Goal: Contribute content

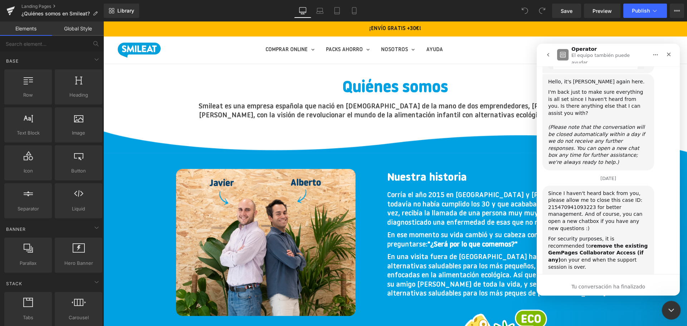
click at [669, 306] on icon "Cerrar Intercom Messenger" at bounding box center [670, 309] width 9 height 9
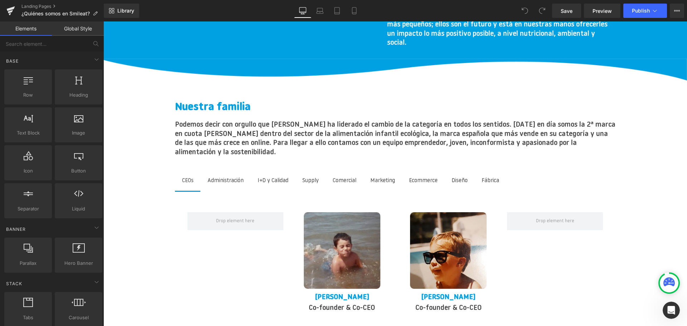
scroll to position [895, 0]
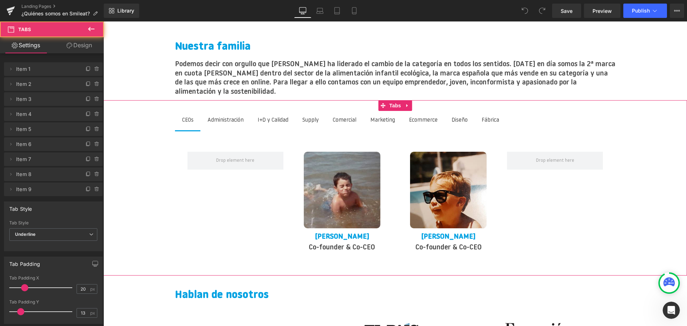
click at [234, 117] on span "Administración Text Block" at bounding box center [225, 120] width 50 height 19
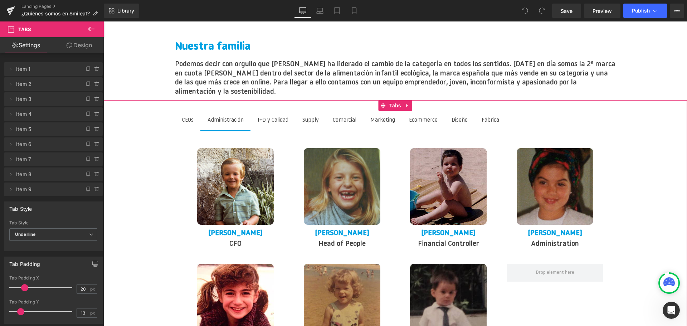
click at [288, 116] on div "I+D y Calidad Text Block" at bounding box center [273, 121] width 31 height 10
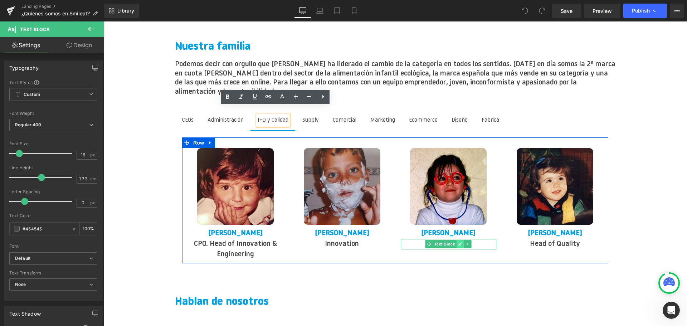
click at [462, 242] on icon at bounding box center [460, 244] width 4 height 4
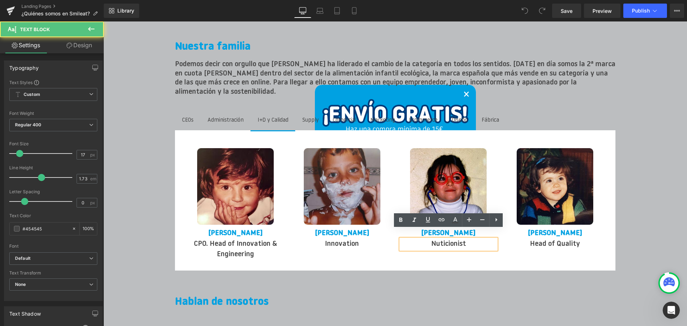
click at [441, 239] on p "Nuticionist" at bounding box center [449, 244] width 96 height 10
click at [443, 239] on p "Nuticionist" at bounding box center [449, 244] width 96 height 10
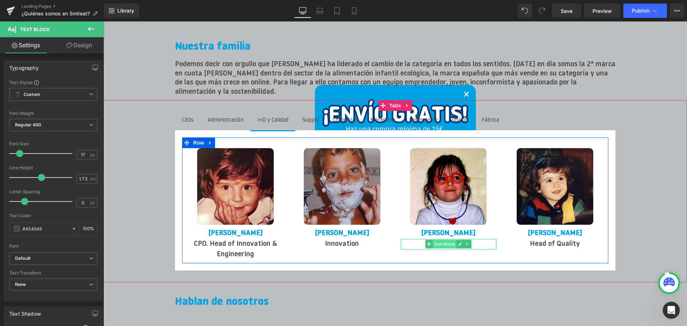
click at [451, 240] on span "Text Block" at bounding box center [445, 244] width 24 height 9
click at [459, 242] on icon at bounding box center [460, 244] width 4 height 4
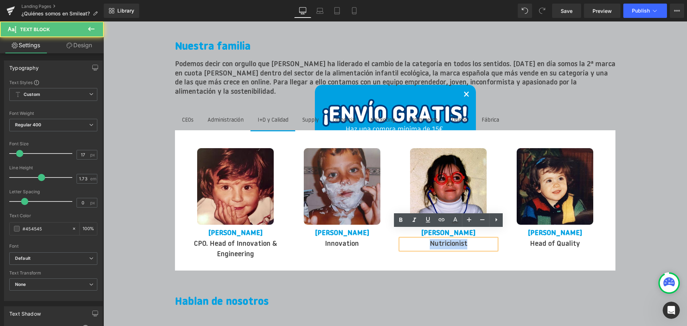
drag, startPoint x: 473, startPoint y: 234, endPoint x: 426, endPoint y: 238, distance: 47.4
click at [426, 239] on p "Nutricionist" at bounding box center [449, 244] width 96 height 10
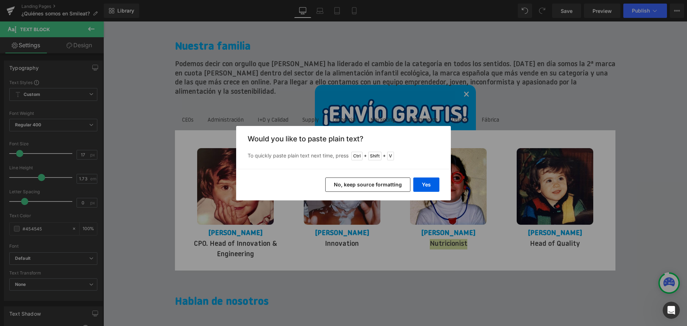
click at [389, 184] on button "No, keep source formatting" at bounding box center [367, 184] width 85 height 14
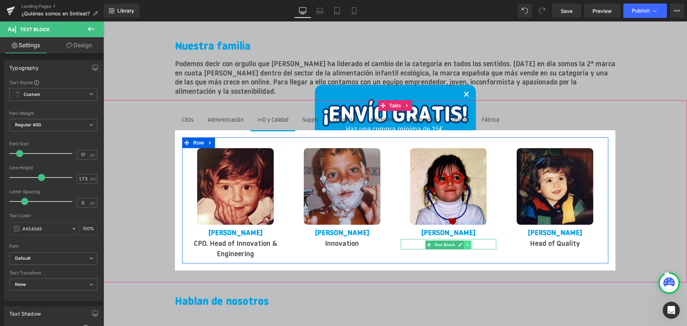
click at [467, 243] on icon at bounding box center [468, 245] width 4 height 4
click at [471, 243] on icon at bounding box center [472, 245] width 4 height 4
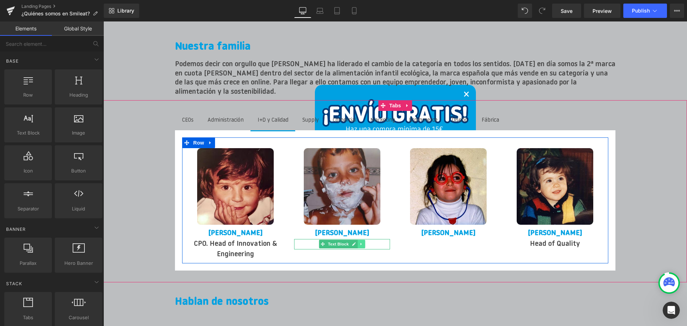
click at [361, 243] on icon at bounding box center [360, 244] width 1 height 3
click at [359, 242] on icon at bounding box center [358, 244] width 4 height 4
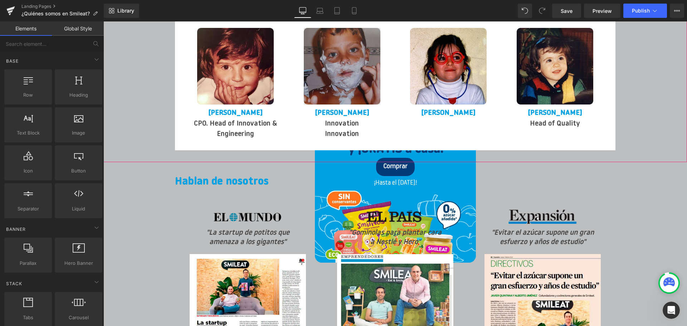
scroll to position [1013, 0]
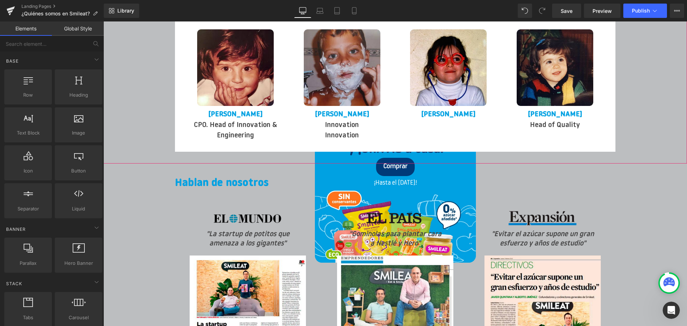
click at [345, 131] on div "Innovation Text Block" at bounding box center [342, 136] width 96 height 10
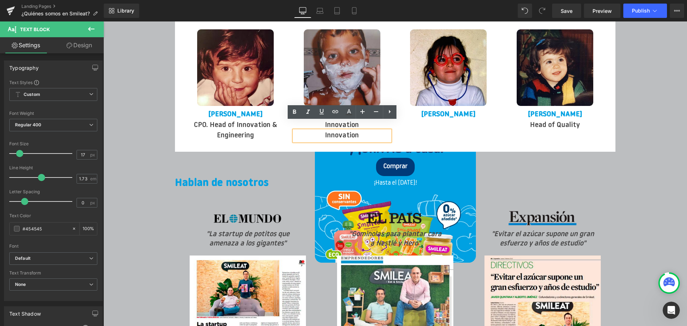
click at [362, 131] on p "Innovation" at bounding box center [342, 136] width 96 height 10
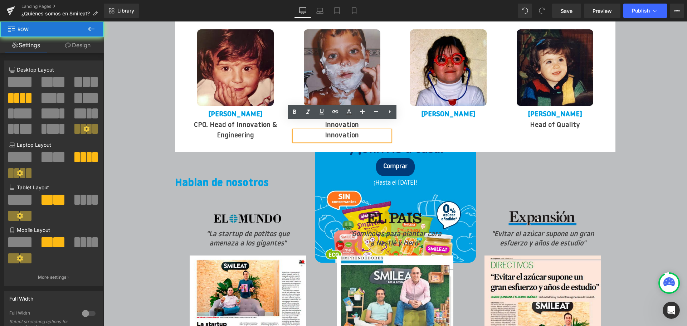
click at [409, 133] on div "Image [PERSON_NAME] Text Block CPO. Head of Innovation & Engineering Text Block…" at bounding box center [395, 82] width 426 height 126
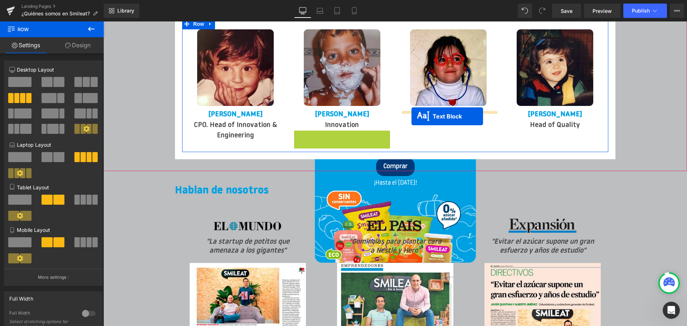
drag, startPoint x: 321, startPoint y: 128, endPoint x: 412, endPoint y: 116, distance: 90.9
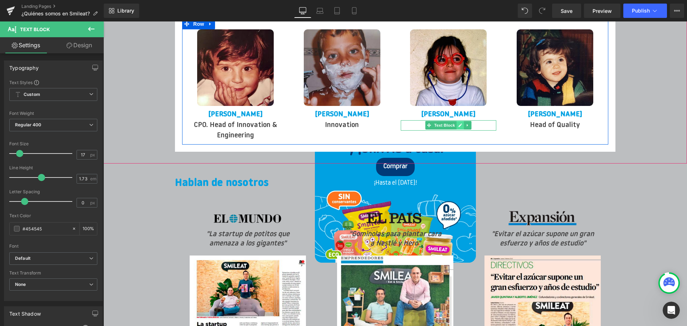
click at [458, 121] on link at bounding box center [461, 125] width 8 height 9
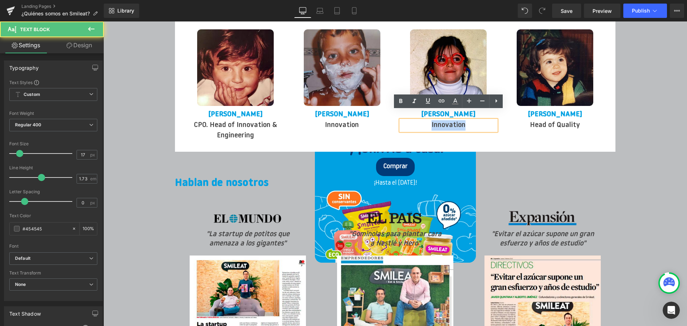
drag, startPoint x: 468, startPoint y: 117, endPoint x: 430, endPoint y: 116, distance: 38.3
click at [430, 120] on p "Innovation" at bounding box center [449, 125] width 96 height 10
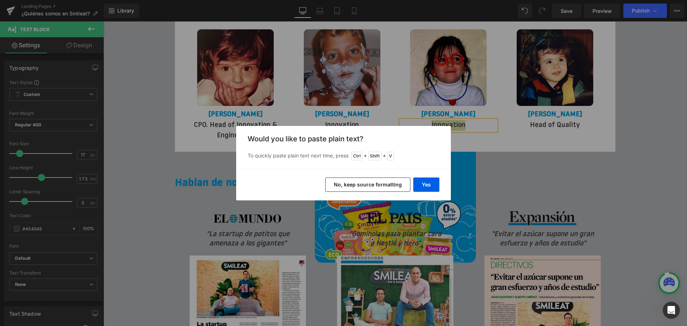
click at [469, 131] on div "Back to Library Insert Would you like to paste plain text? To quickly paste pla…" at bounding box center [343, 163] width 687 height 326
click at [461, 117] on div "Back to Library Insert Would you like to paste plain text? To quickly paste pla…" at bounding box center [343, 163] width 687 height 326
click at [393, 184] on button "No, keep source formatting" at bounding box center [367, 184] width 85 height 14
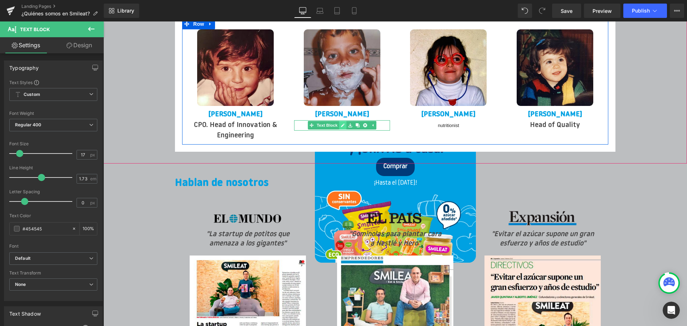
click at [344, 123] on icon at bounding box center [343, 125] width 4 height 4
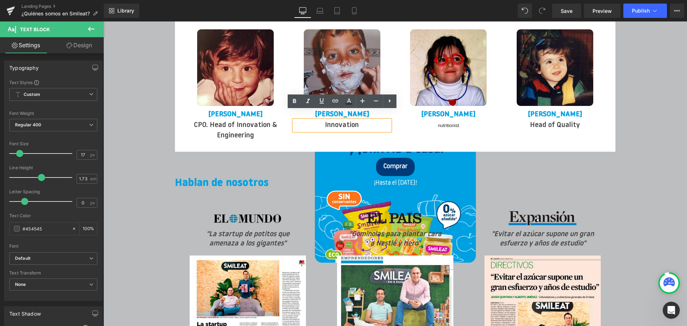
click at [345, 120] on p "Innovation" at bounding box center [342, 125] width 96 height 10
click at [462, 124] on icon at bounding box center [460, 126] width 4 height 4
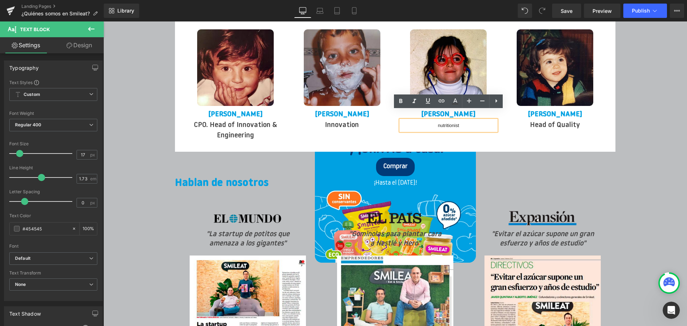
click at [456, 123] on span "nutritionist" at bounding box center [448, 125] width 21 height 5
click at [464, 120] on p "nutritionist" at bounding box center [449, 125] width 96 height 10
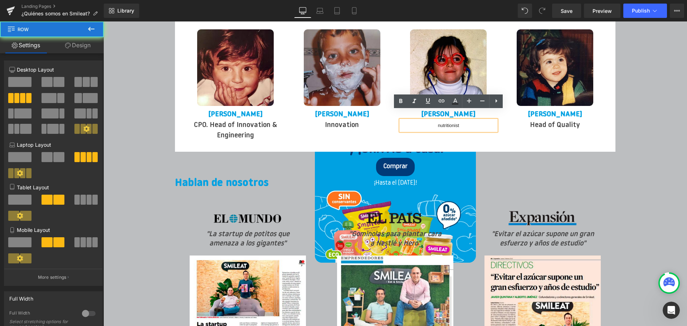
click at [503, 120] on div "Image [PERSON_NAME] Text Block Head of Quality Text Block" at bounding box center [555, 79] width 107 height 101
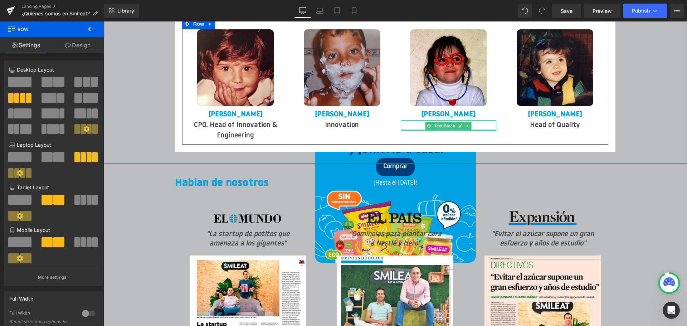
click at [476, 121] on div "nutritionist Text Block" at bounding box center [449, 125] width 96 height 10
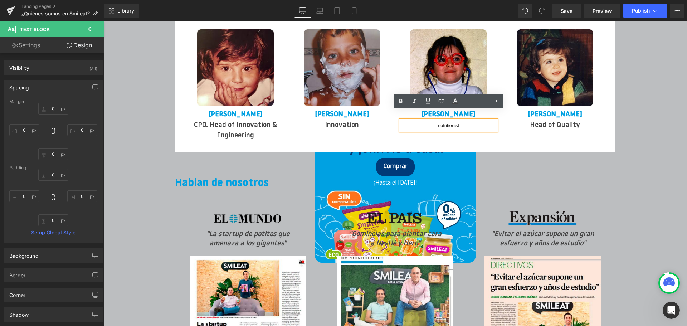
click at [467, 120] on p "nutritionist" at bounding box center [449, 125] width 96 height 10
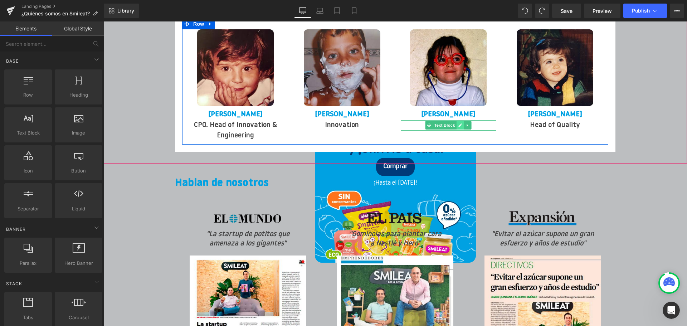
click at [458, 121] on link at bounding box center [461, 125] width 8 height 9
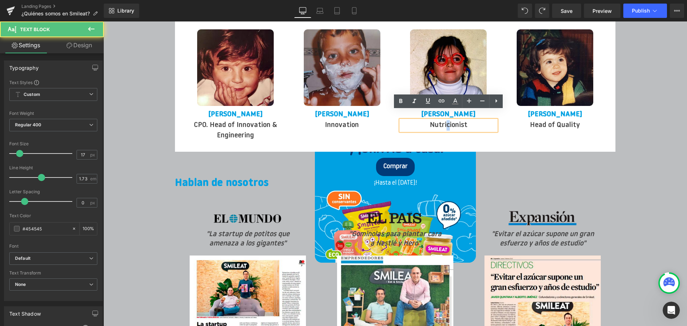
click at [448, 120] on p "Nutricionist" at bounding box center [449, 125] width 96 height 10
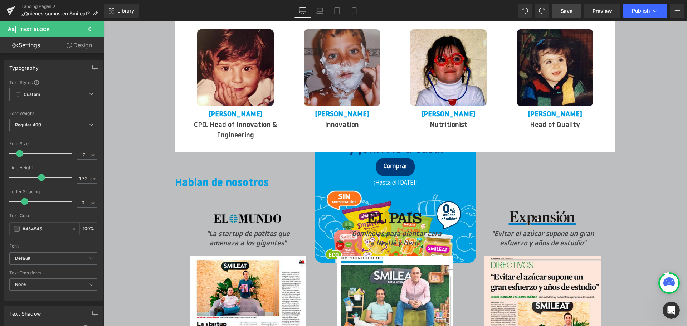
click at [571, 13] on span "Save" at bounding box center [567, 11] width 12 height 8
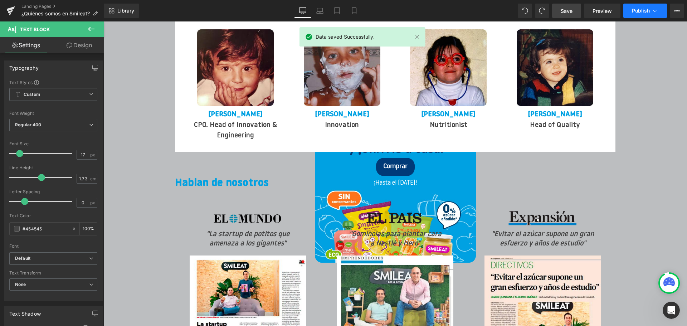
click at [633, 11] on span "Publish" at bounding box center [641, 11] width 18 height 6
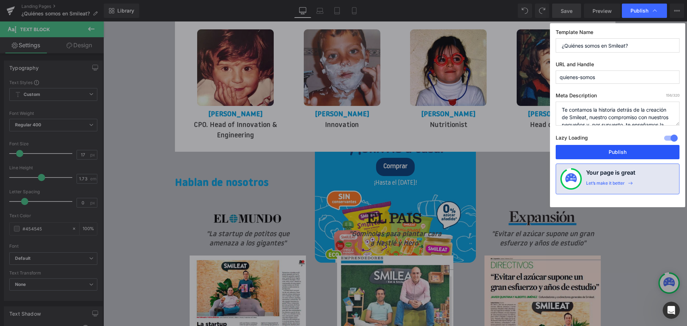
click at [610, 152] on button "Publish" at bounding box center [618, 152] width 124 height 14
